Goal: Task Accomplishment & Management: Complete application form

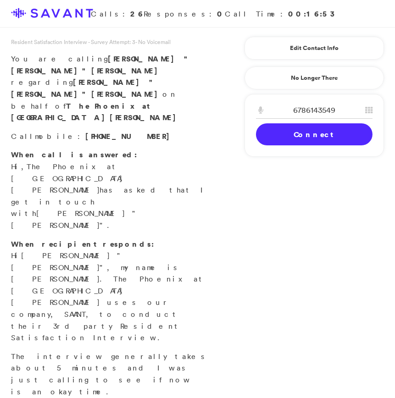
click at [315, 139] on link "Connect" at bounding box center [314, 134] width 117 height 22
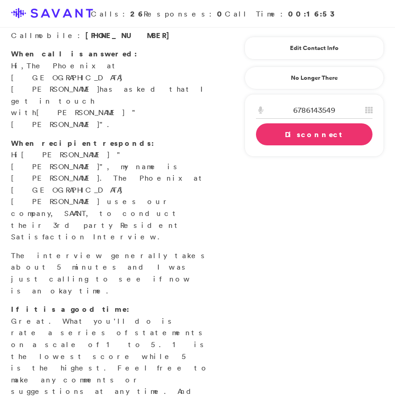
scroll to position [200, 0]
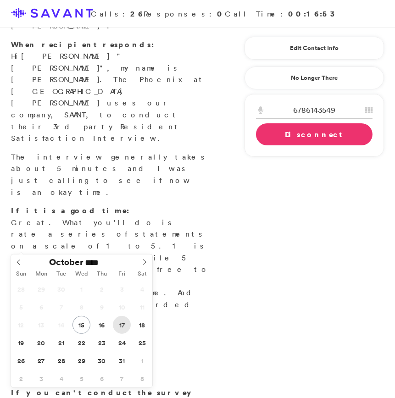
type input "**********"
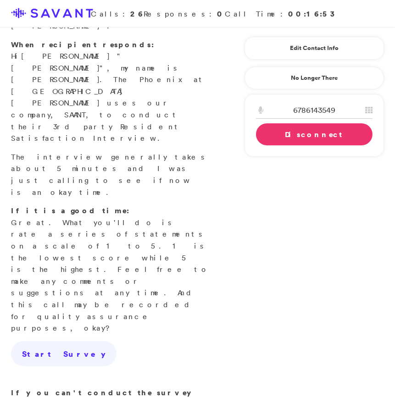
click at [302, 131] on link "Disconnect" at bounding box center [314, 134] width 117 height 22
